Goal: Task Accomplishment & Management: Manage account settings

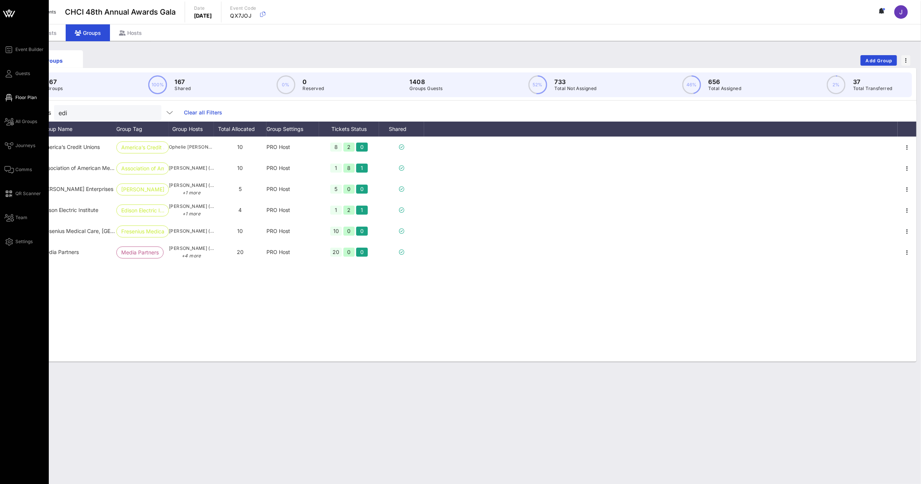
click at [16, 101] on span "Floor Plan" at bounding box center [25, 97] width 21 height 7
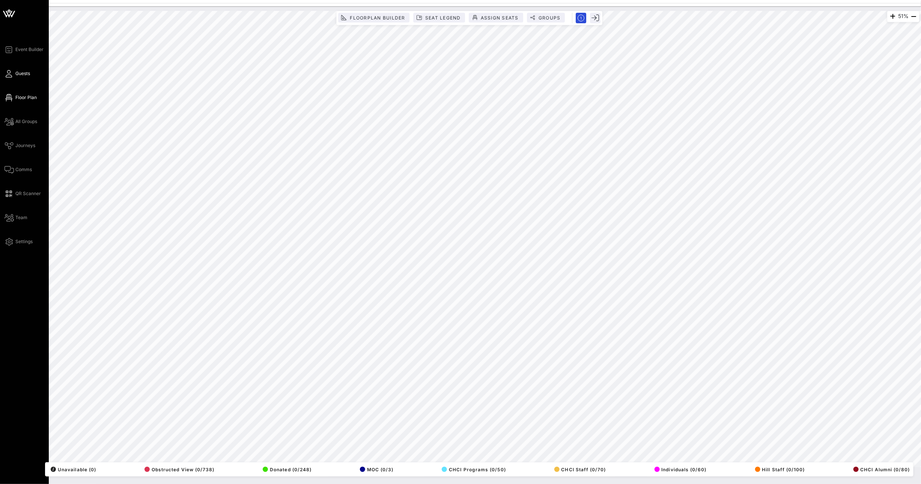
click at [23, 75] on span "Guests" at bounding box center [22, 73] width 15 height 7
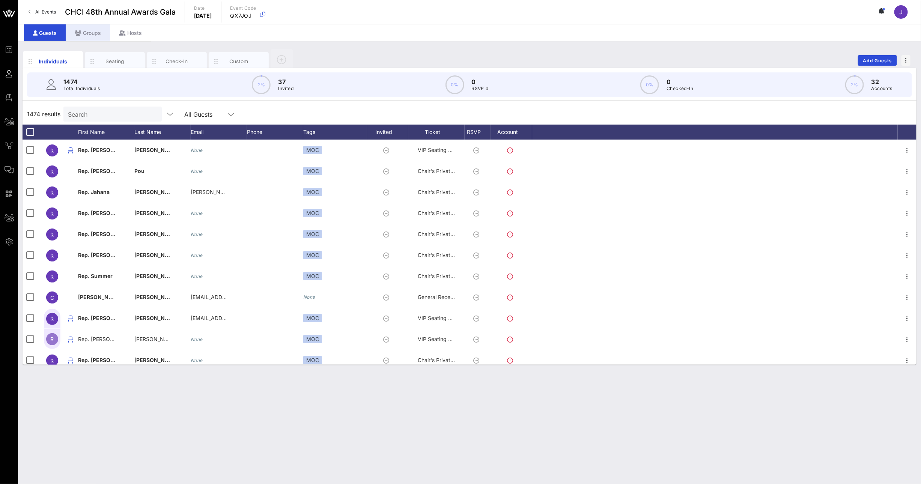
click at [89, 35] on div "Groups" at bounding box center [88, 32] width 44 height 17
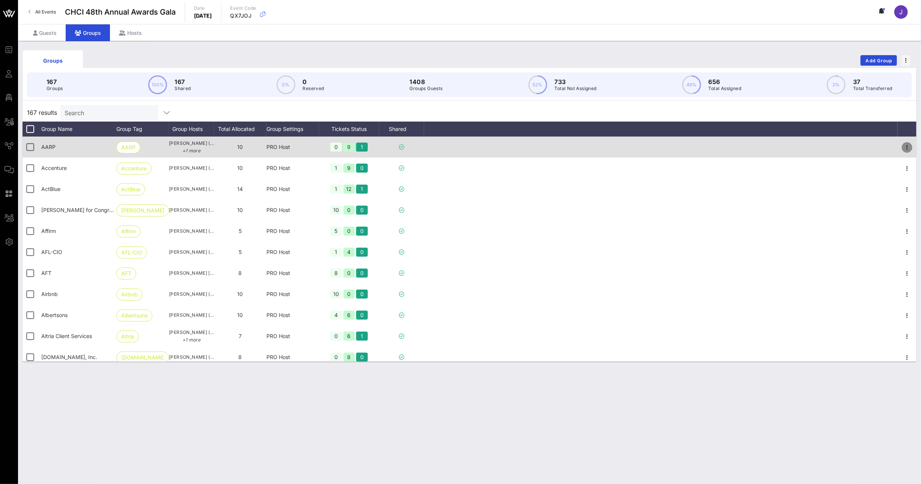
click at [902, 147] on icon "button" at bounding box center [906, 147] width 9 height 9
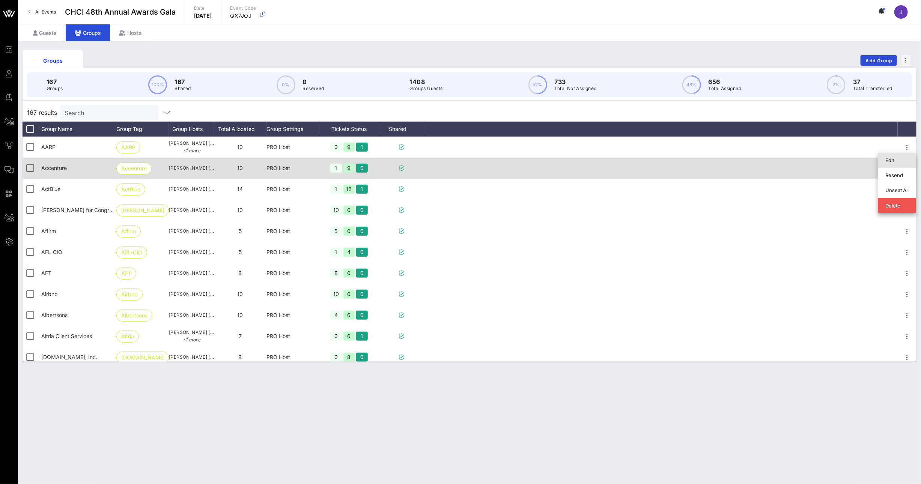
click at [882, 160] on div "Edit" at bounding box center [897, 160] width 38 height 15
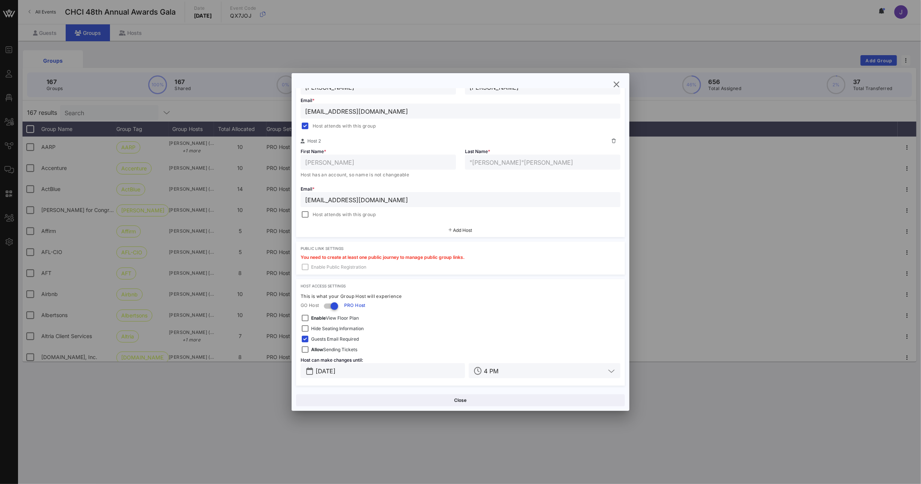
scroll to position [164, 0]
click at [617, 85] on icon "button" at bounding box center [616, 84] width 9 height 9
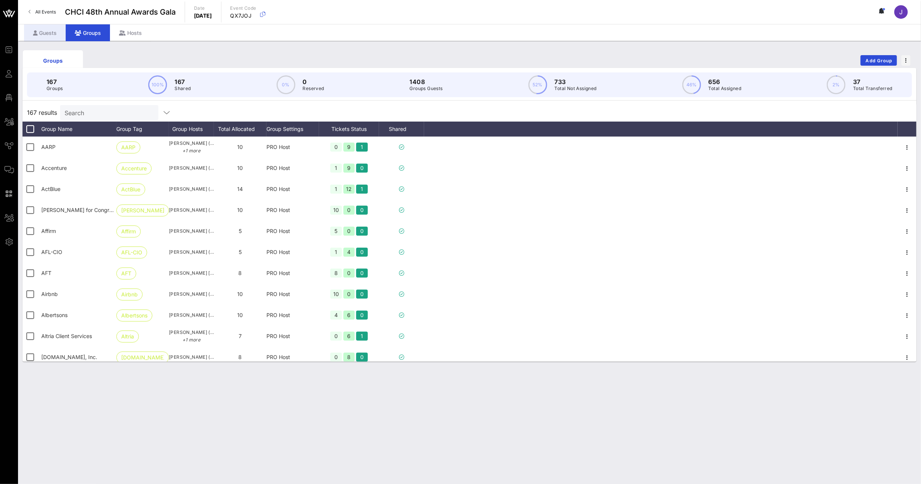
click at [43, 30] on div "Guests" at bounding box center [45, 32] width 42 height 17
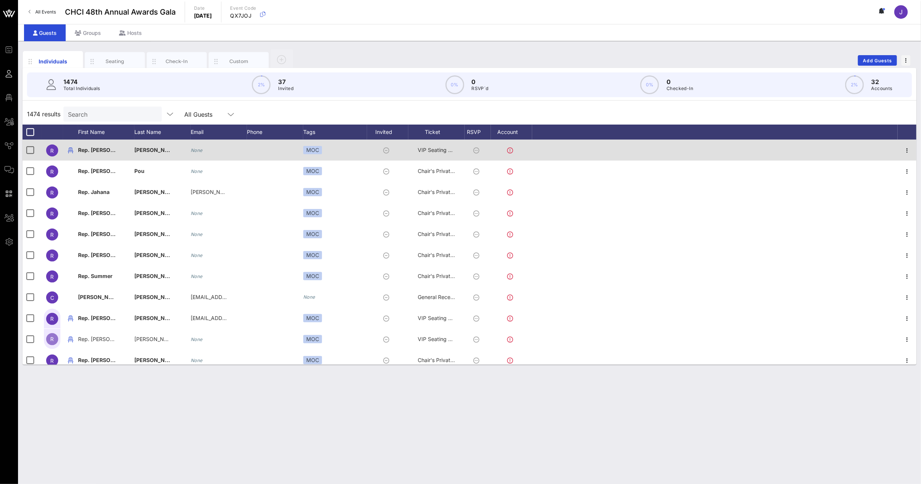
click at [429, 149] on span "VIP Seating & Chair's Private Reception" at bounding box center [466, 150] width 97 height 6
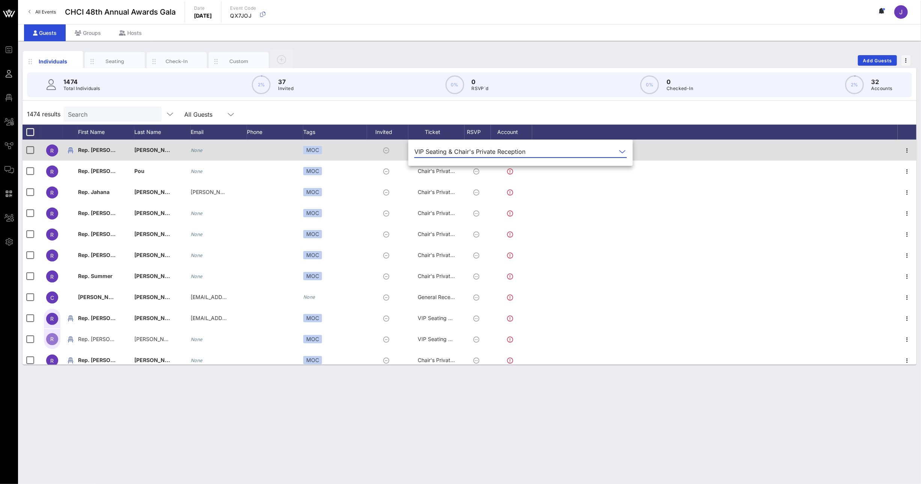
click at [429, 149] on div "VIP Seating & Chair's Private Reception" at bounding box center [469, 151] width 111 height 7
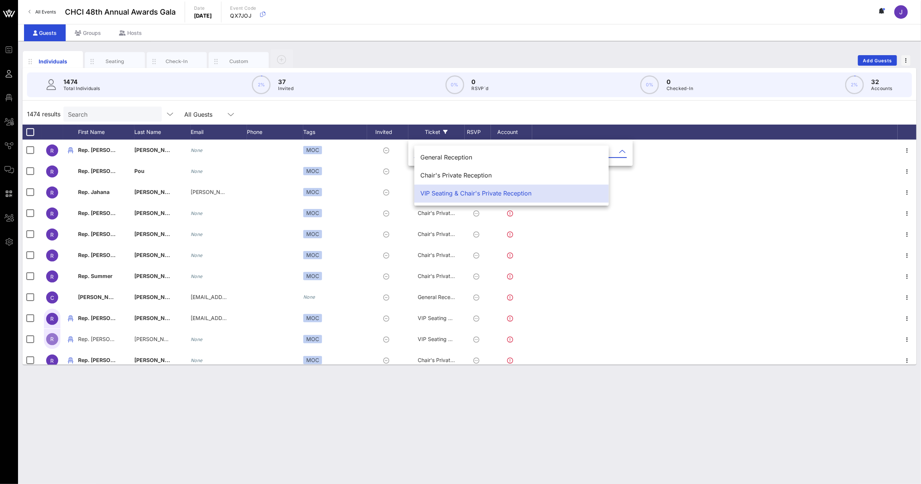
click at [434, 132] on div "Ticket" at bounding box center [436, 132] width 56 height 15
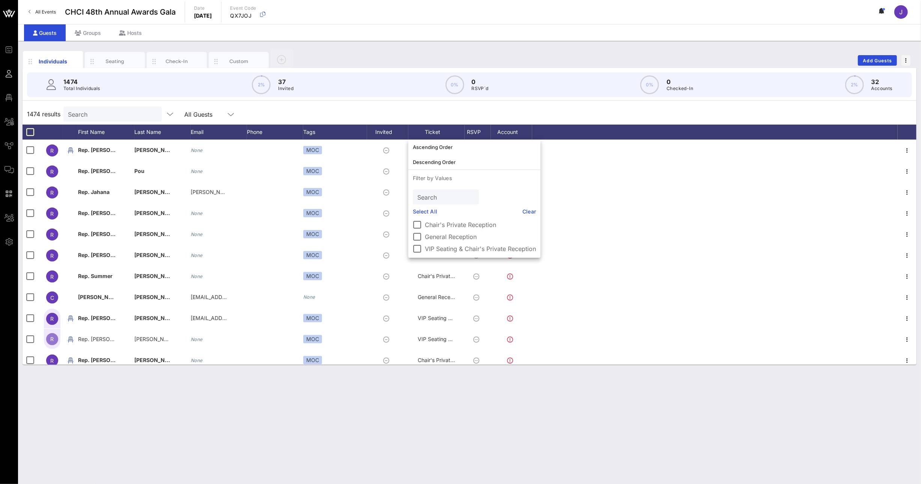
click at [508, 113] on div "1474 results Search All Guests" at bounding box center [470, 114] width 894 height 21
click at [117, 59] on div "Seating" at bounding box center [114, 61] width 33 height 7
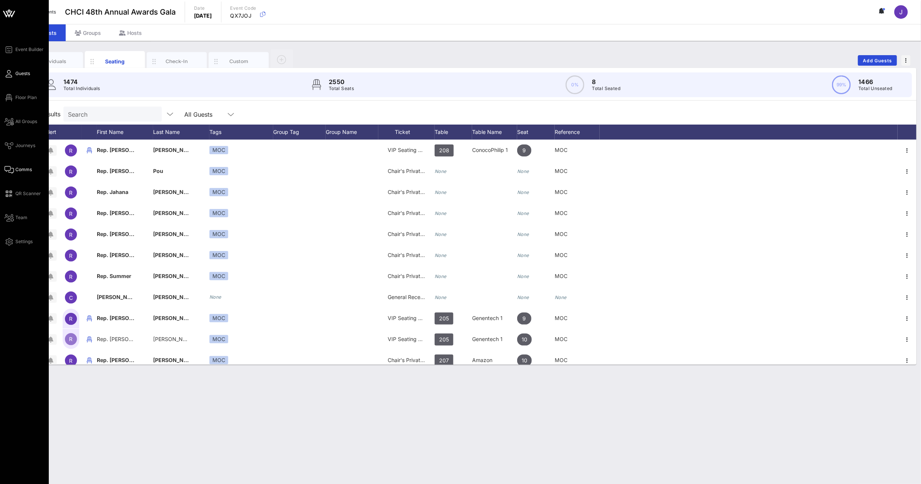
click at [23, 171] on span "Comms" at bounding box center [23, 169] width 17 height 7
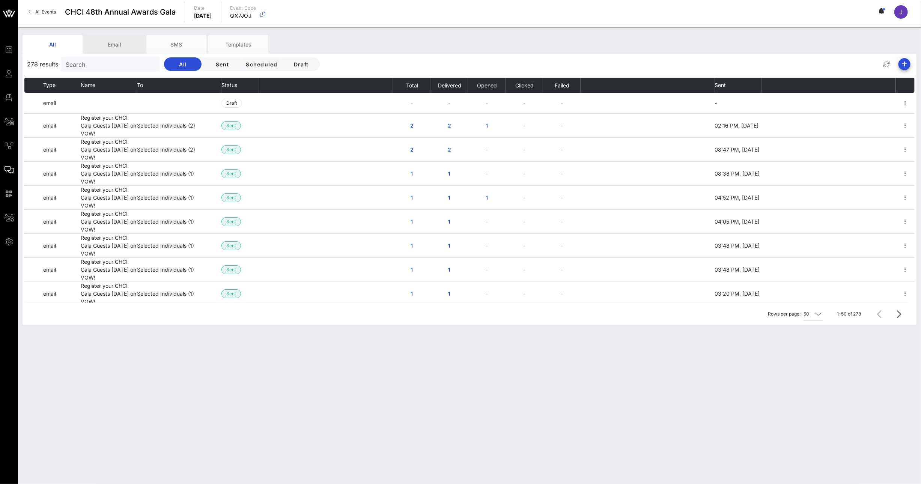
click at [113, 47] on div "Email" at bounding box center [114, 44] width 60 height 19
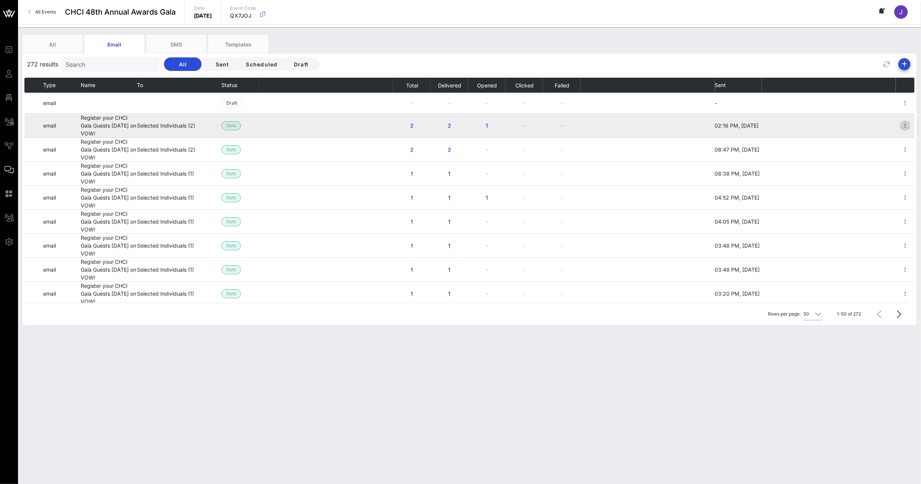
click at [901, 122] on icon "button" at bounding box center [905, 125] width 9 height 9
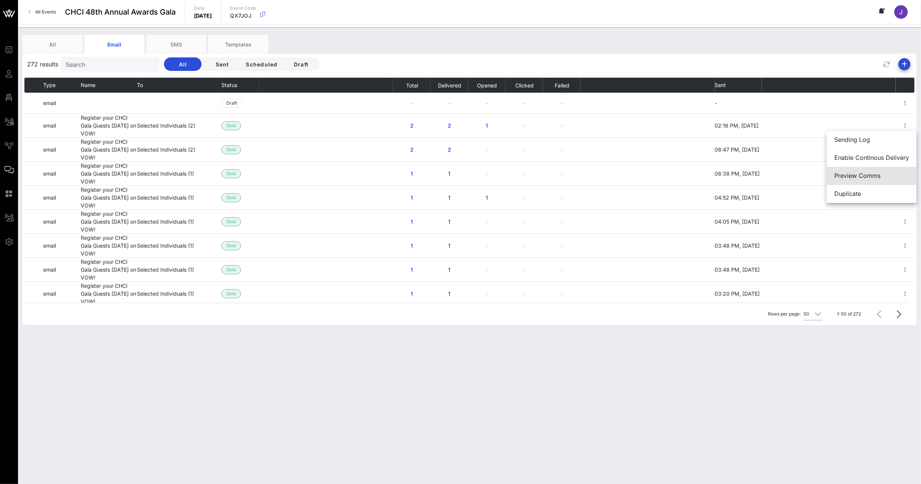
click at [860, 175] on div "Preview Comms" at bounding box center [871, 175] width 75 height 7
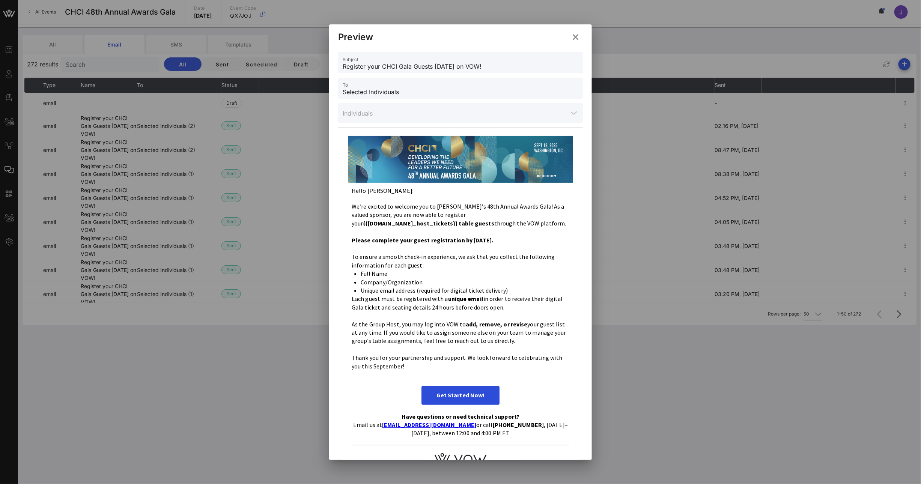
click at [577, 36] on icon at bounding box center [575, 37] width 13 height 12
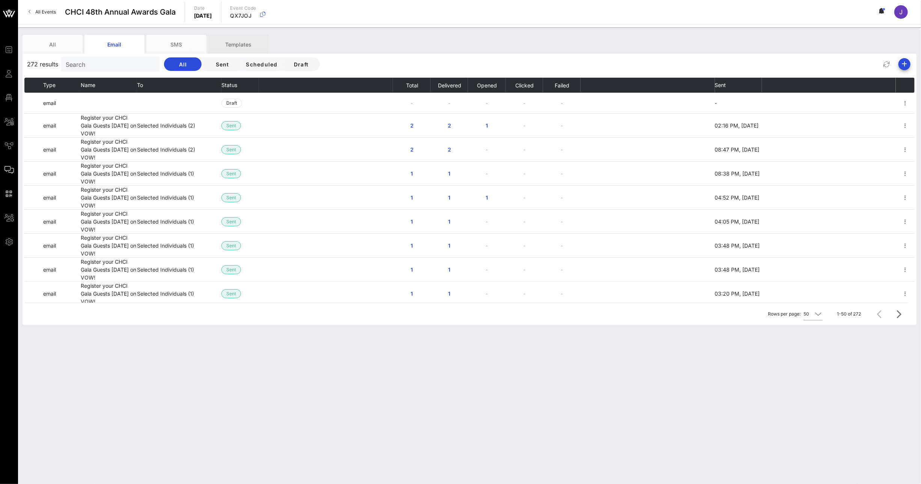
click at [234, 42] on div "Templates" at bounding box center [238, 44] width 60 height 19
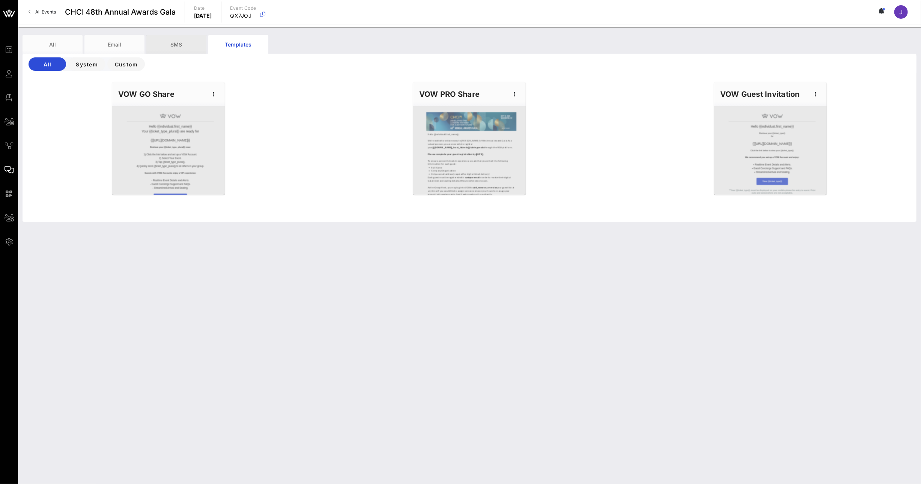
click at [177, 46] on div "SMS" at bounding box center [176, 44] width 60 height 19
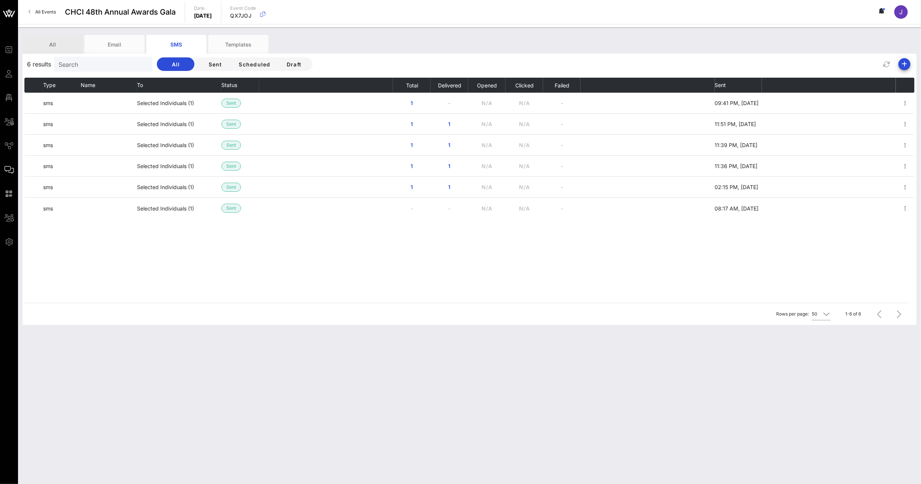
click at [66, 44] on div "All" at bounding box center [53, 44] width 60 height 19
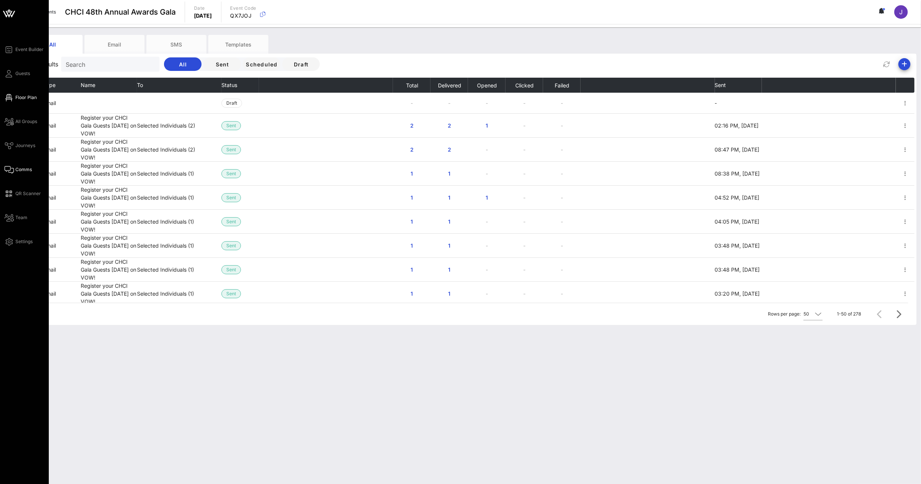
click at [24, 100] on span "Floor Plan" at bounding box center [25, 97] width 21 height 7
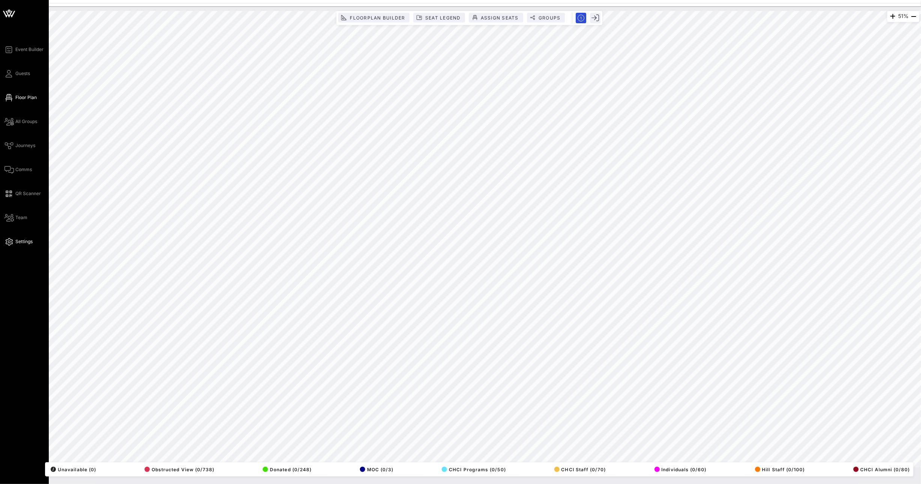
click at [25, 242] on span "Settings" at bounding box center [23, 241] width 17 height 7
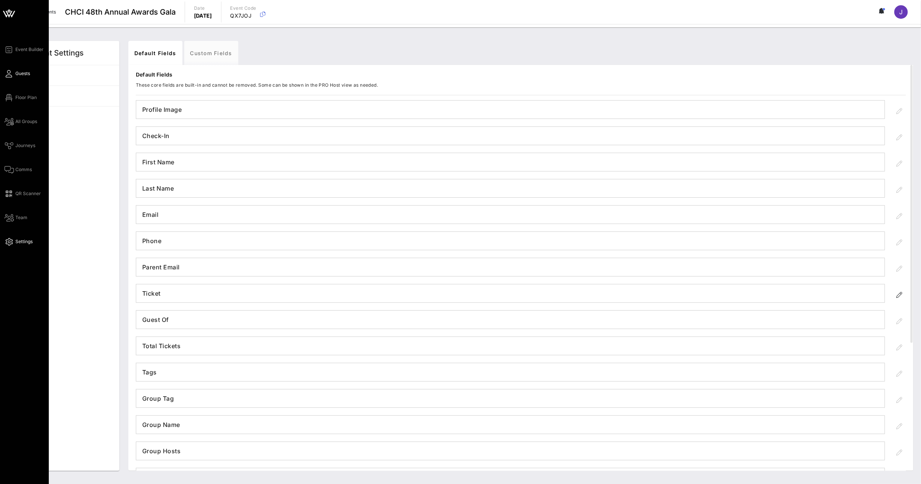
click at [12, 74] on icon at bounding box center [9, 73] width 9 height 1
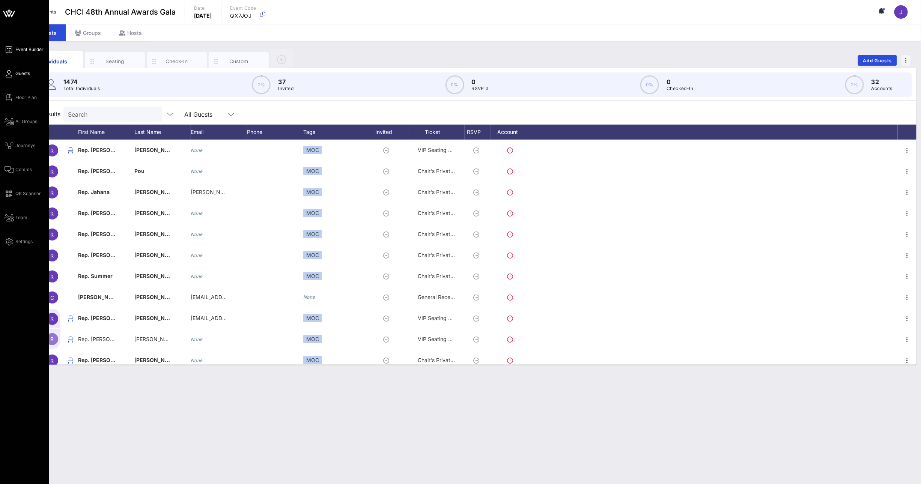
click at [29, 46] on span "Event Builder" at bounding box center [29, 49] width 28 height 7
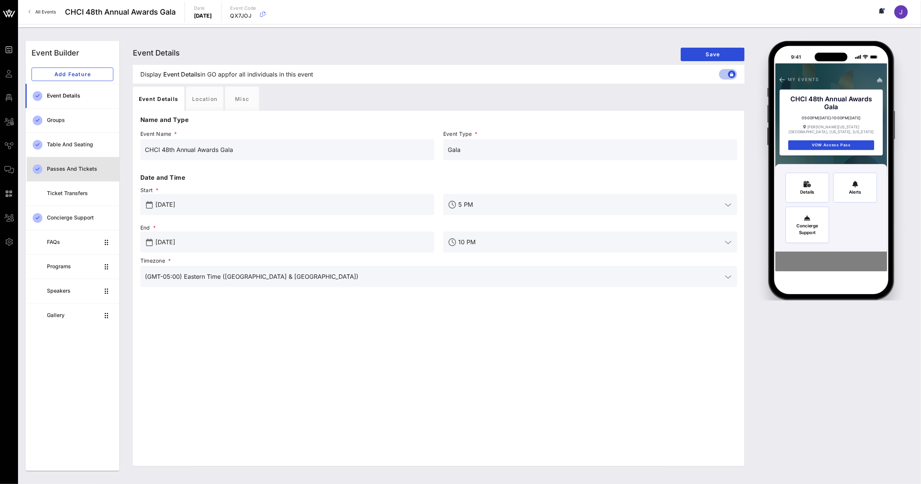
click at [68, 174] on div "Passes and Tickets" at bounding box center [80, 168] width 66 height 15
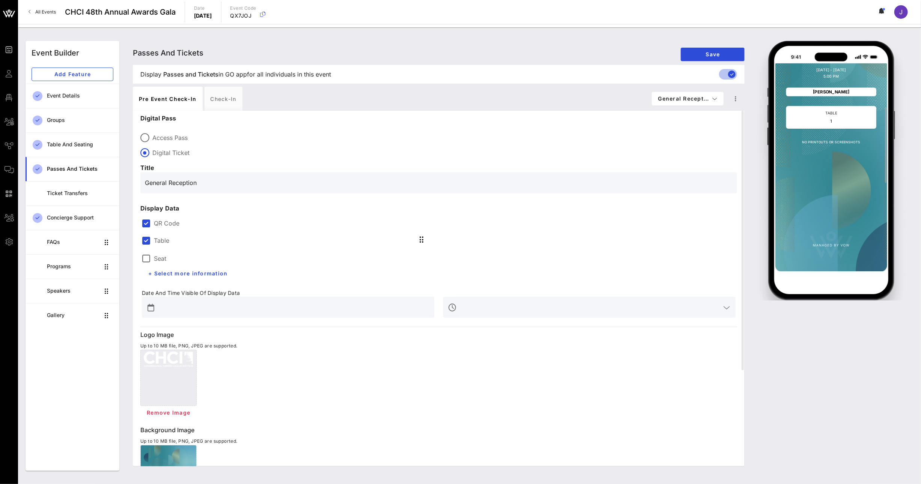
scroll to position [45, 0]
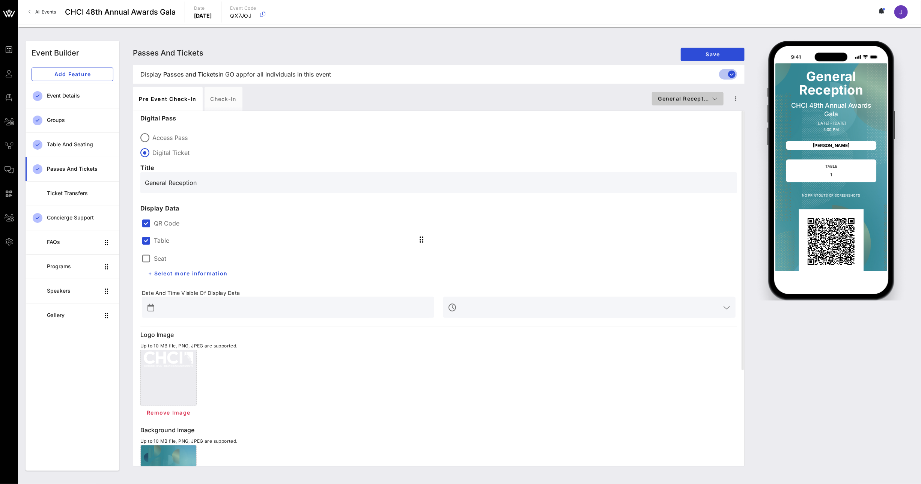
click at [692, 98] on span "General Recept…" at bounding box center [688, 98] width 60 height 6
click at [690, 129] on div "Chair's Private Reception" at bounding box center [703, 128] width 90 height 6
type input "Chair's Private Reception and Awards Gala"
type input "#ffffff"
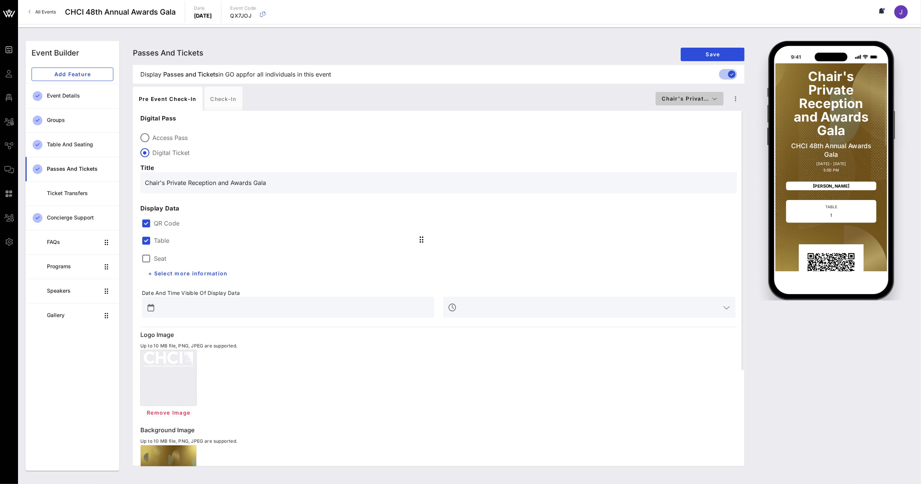
click at [706, 99] on span "Chair's Privat…" at bounding box center [690, 98] width 56 height 6
click at [692, 111] on div "General Reception" at bounding box center [707, 113] width 90 height 6
type input "General Reception"
type input "#FFFFFF"
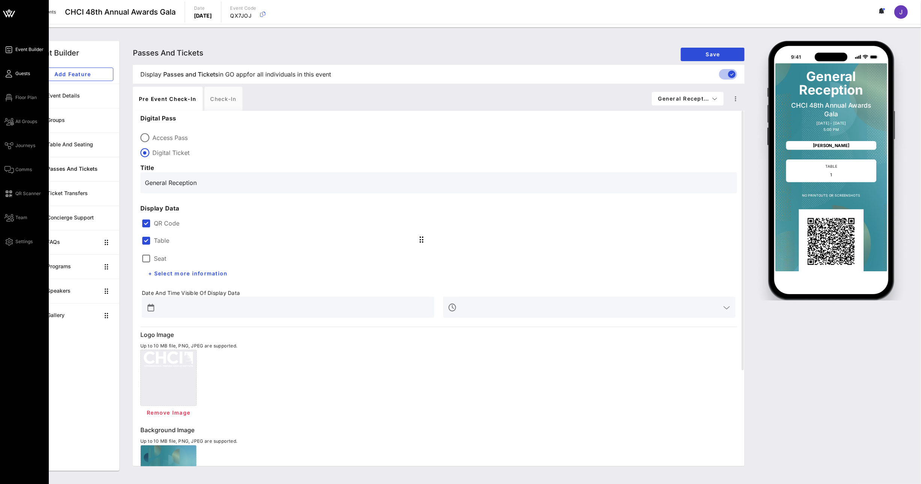
click at [10, 74] on icon at bounding box center [9, 73] width 9 height 1
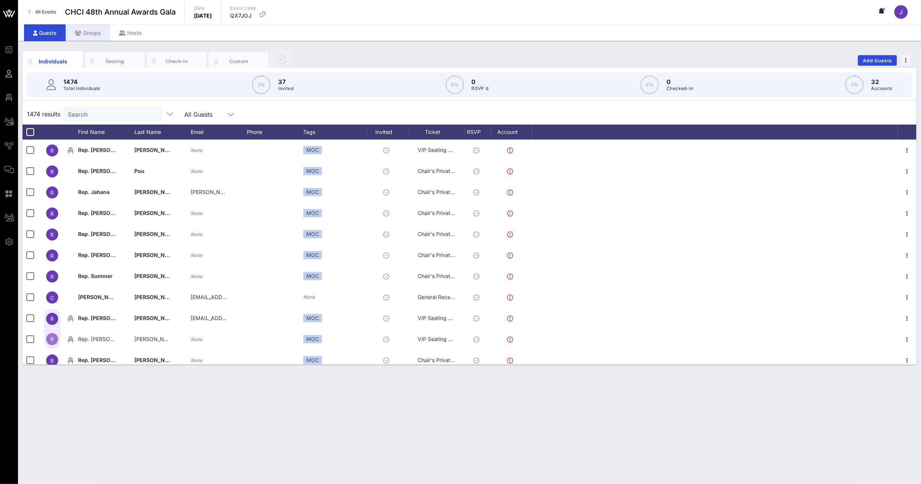
click at [84, 36] on div "Groups" at bounding box center [88, 32] width 44 height 17
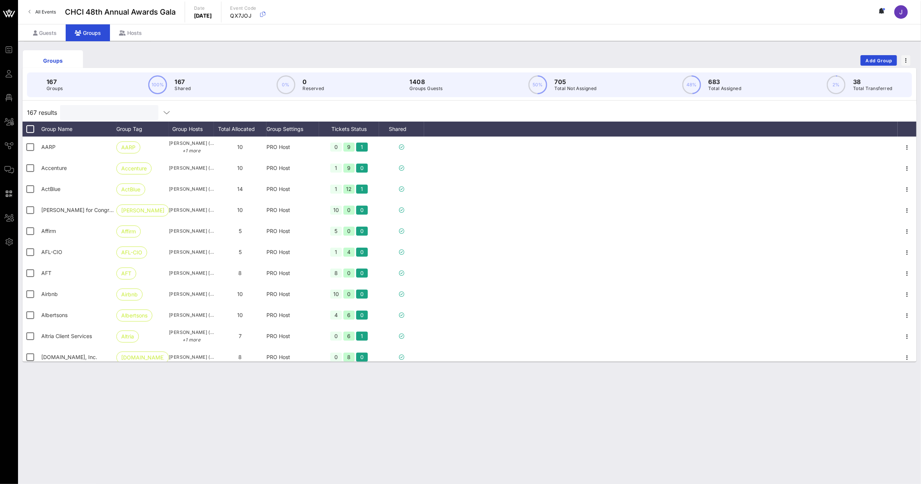
click at [79, 110] on input "text" at bounding box center [109, 113] width 88 height 10
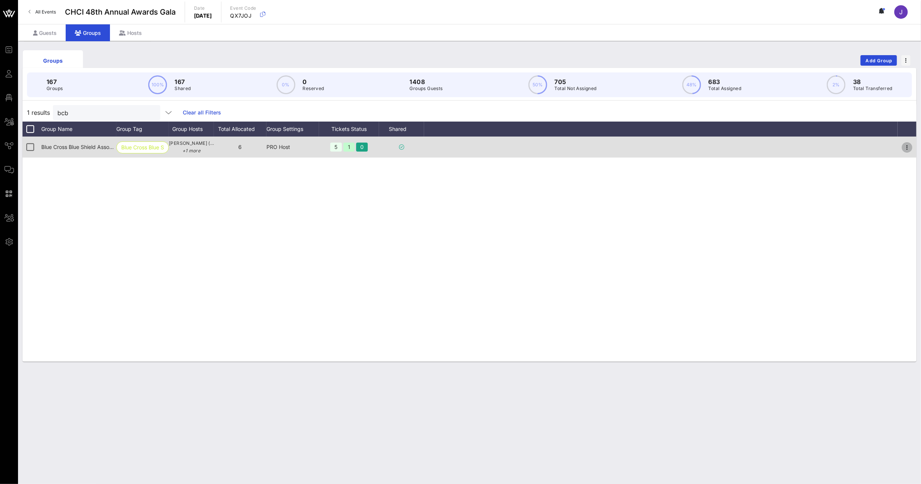
click at [907, 147] on icon "button" at bounding box center [906, 147] width 9 height 9
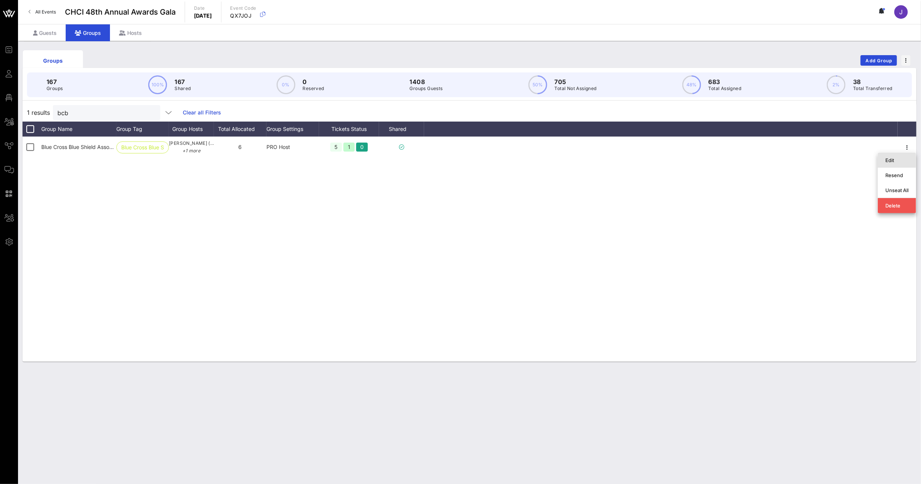
click at [895, 159] on div "Edit" at bounding box center [896, 160] width 23 height 6
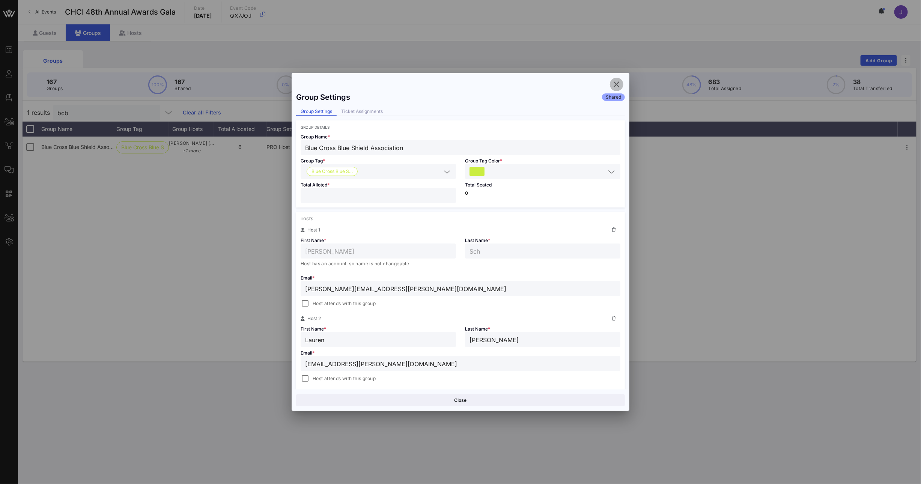
click at [616, 84] on icon "button" at bounding box center [616, 84] width 9 height 9
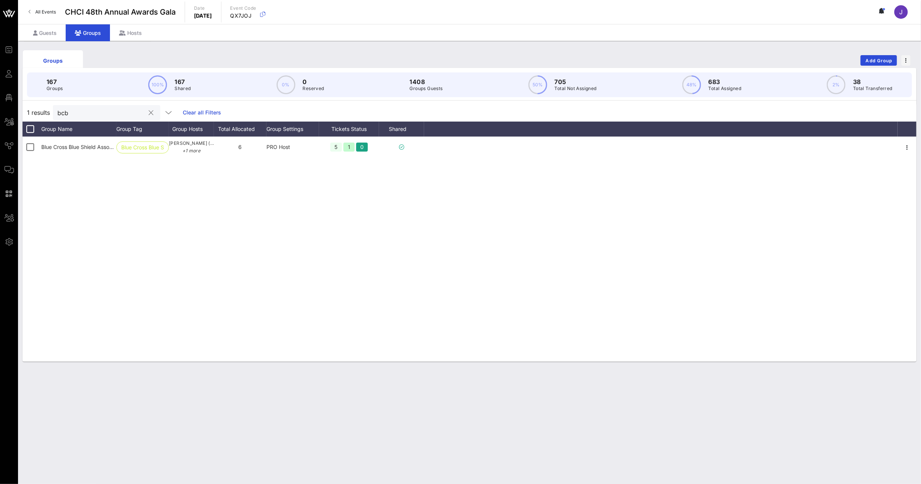
click at [58, 111] on input "bcb" at bounding box center [101, 113] width 88 height 10
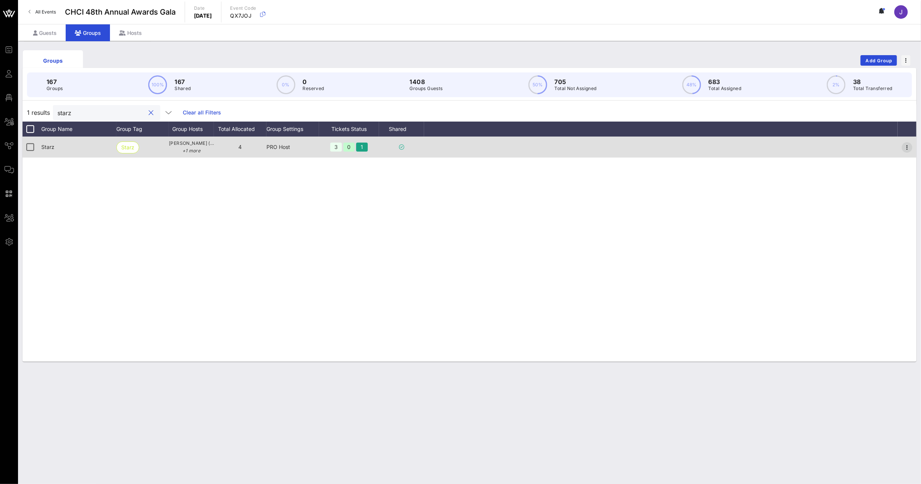
type input "starz"
click at [908, 147] on icon "button" at bounding box center [906, 147] width 9 height 9
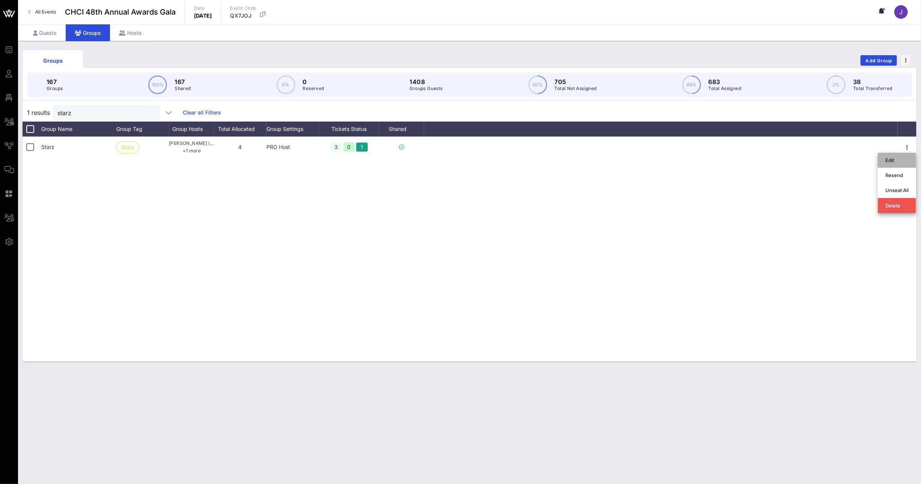
click at [907, 160] on div "Edit" at bounding box center [896, 160] width 23 height 6
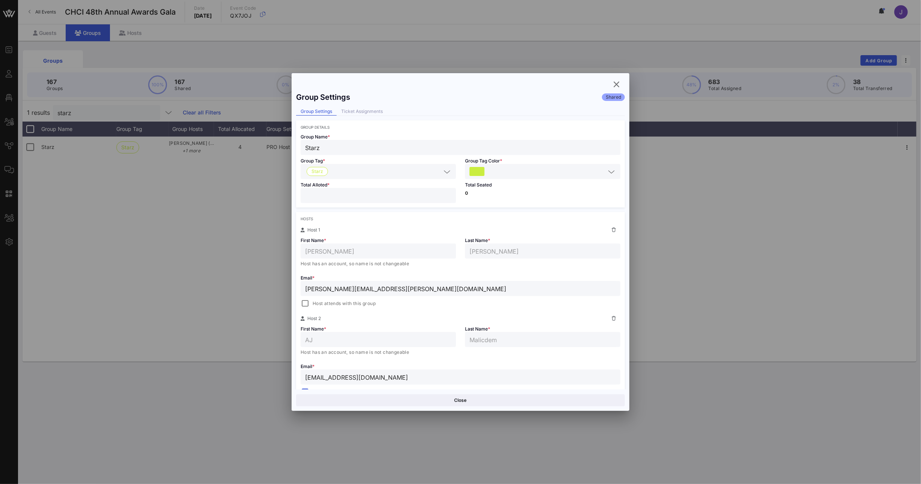
drag, startPoint x: 313, startPoint y: 194, endPoint x: 272, endPoint y: 191, distance: 41.4
click at [277, 191] on div "Event Builder Guests Floor Plan All Groups Journeys Comms QR Scanner Team Setti…" at bounding box center [460, 242] width 921 height 484
type input "*"
click at [536, 401] on button "Save" at bounding box center [543, 400] width 163 height 12
click at [614, 83] on icon "button" at bounding box center [616, 84] width 9 height 9
